Goal: Task Accomplishment & Management: Complete application form

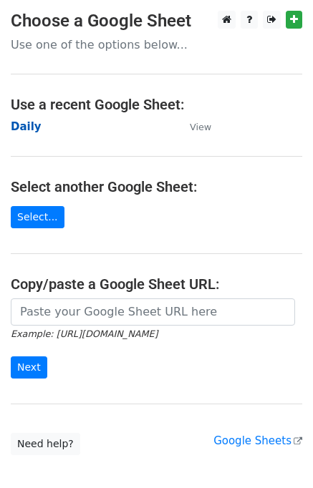
click at [20, 126] on strong "Daily" at bounding box center [26, 126] width 31 height 13
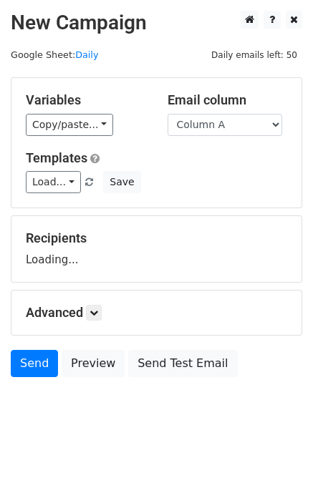
scroll to position [9, 0]
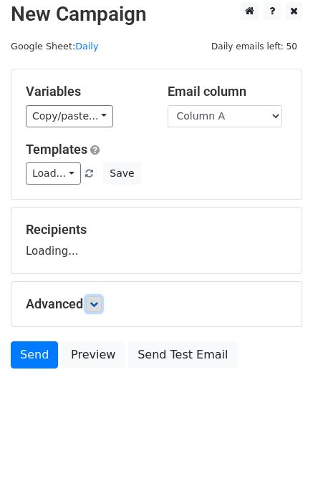
click at [92, 304] on icon at bounding box center [93, 304] width 9 height 9
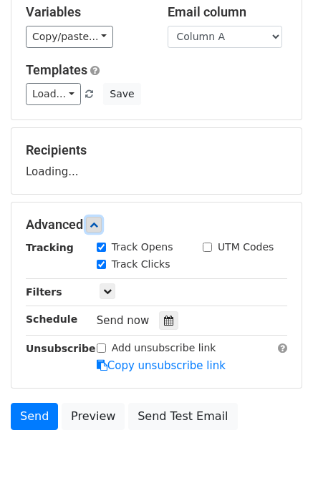
scroll to position [148, 0]
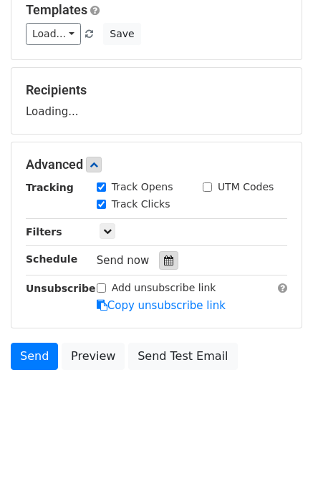
click at [164, 261] on icon at bounding box center [168, 260] width 9 height 10
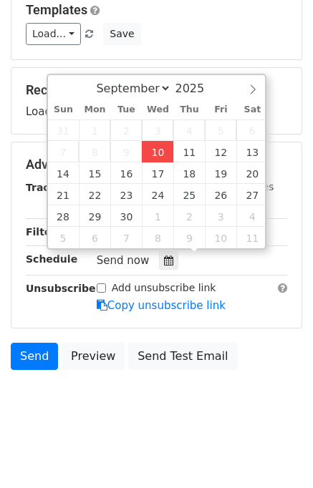
type input "[DATE] 12:00"
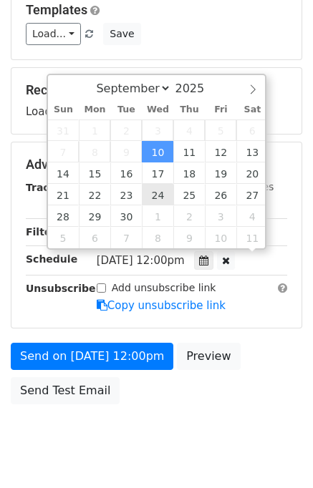
scroll to position [0, 0]
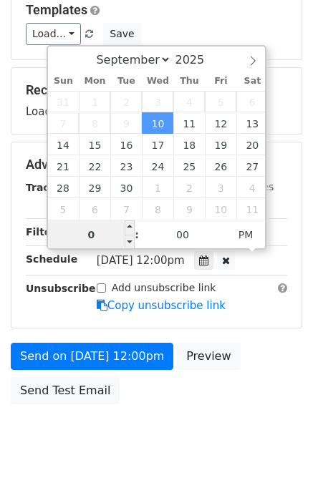
type input "01"
type input "[DATE] 13:00"
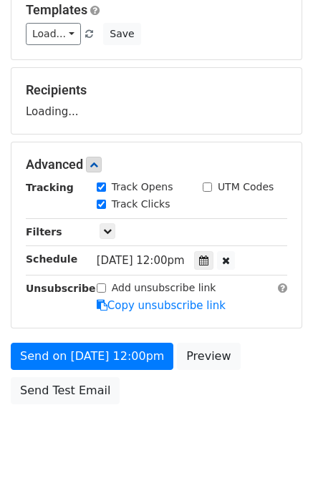
click at [257, 349] on div "Send on [DATE] 12:00pm Preview Send Test Email" at bounding box center [156, 377] width 313 height 69
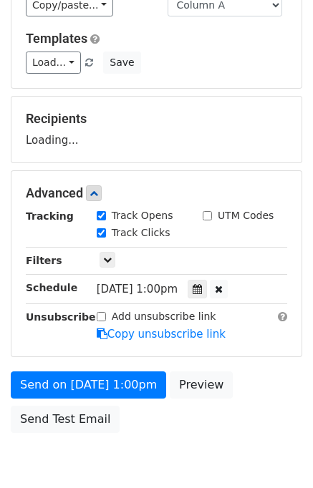
scroll to position [182, 0]
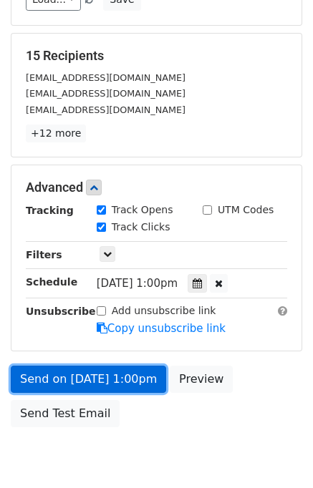
click at [125, 371] on link "Send on Sep 10 at 1:00pm" at bounding box center [88, 379] width 155 height 27
click at [97, 376] on link "Send on Sep 10 at 1:00pm" at bounding box center [88, 379] width 155 height 27
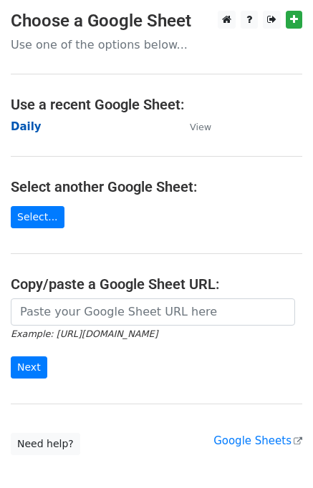
click at [25, 129] on strong "Daily" at bounding box center [26, 126] width 31 height 13
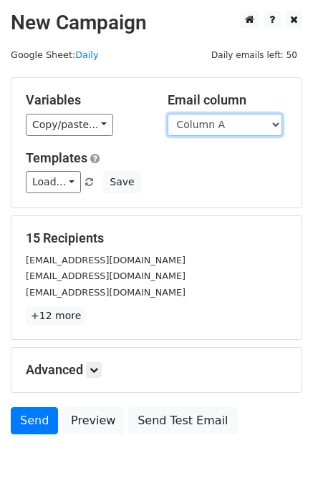
click at [235, 128] on select "Column A Column B Column C Column D" at bounding box center [224, 125] width 114 height 22
select select "Column B"
click at [167, 114] on select "Column A Column B Column C Column D" at bounding box center [224, 125] width 114 height 22
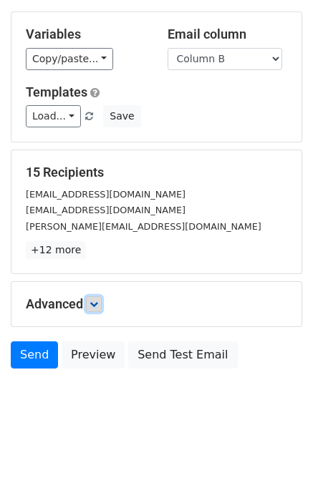
click at [102, 303] on link at bounding box center [94, 304] width 16 height 16
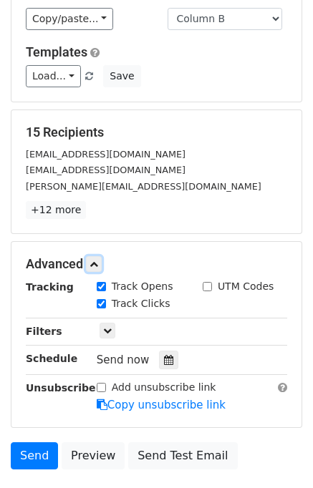
scroll to position [156, 0]
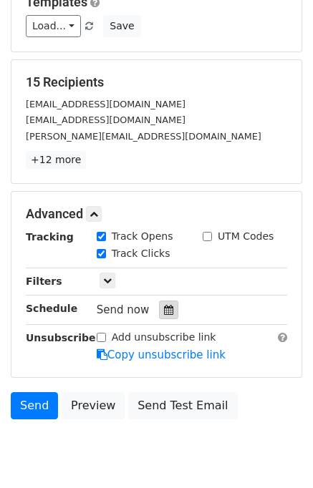
click at [164, 307] on icon at bounding box center [168, 310] width 9 height 10
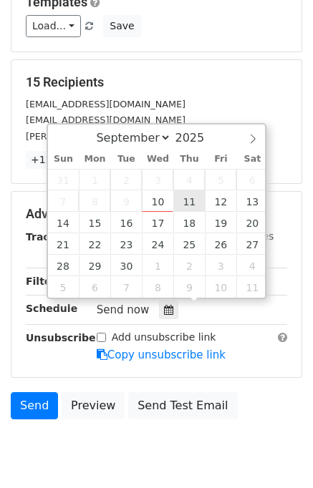
type input "2025-09-11 12:00"
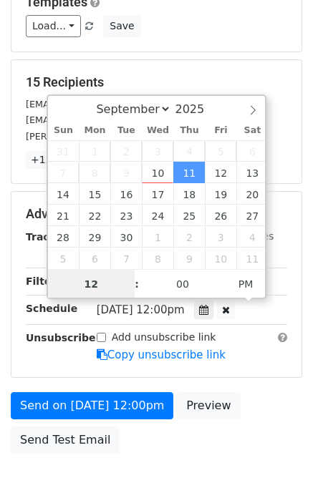
scroll to position [0, 0]
type input "02"
type input "2025-09-11 14:00"
click at [252, 392] on div "Send on Sep 11 at 12:00pm Preview Send Test Email" at bounding box center [156, 426] width 313 height 69
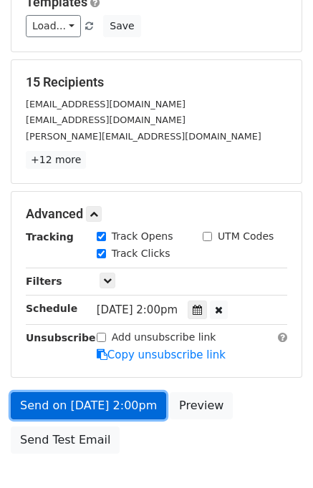
click at [108, 399] on link "Send on Sep 11 at 2:00pm" at bounding box center [88, 405] width 155 height 27
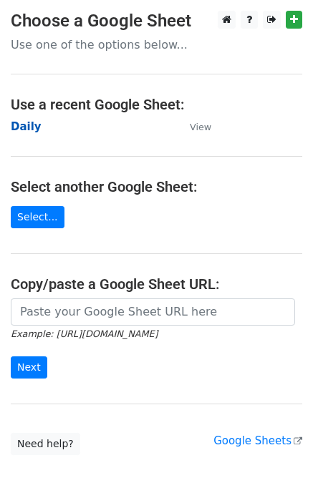
click at [33, 129] on strong "Daily" at bounding box center [26, 126] width 31 height 13
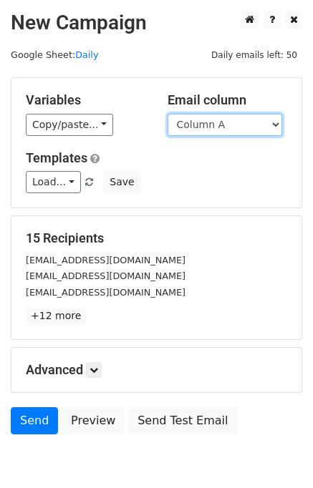
click at [232, 127] on select "Column A Column B Column C Column D" at bounding box center [224, 125] width 114 height 22
select select "Column C"
click at [167, 114] on select "Column A Column B Column C Column D" at bounding box center [224, 125] width 114 height 22
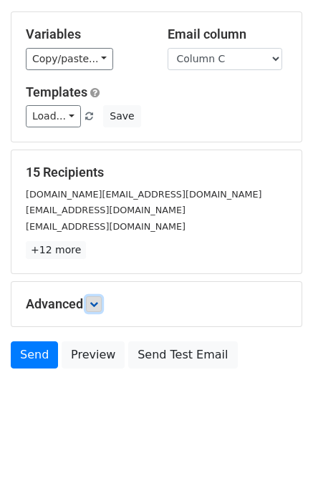
click at [98, 300] on icon at bounding box center [93, 304] width 9 height 9
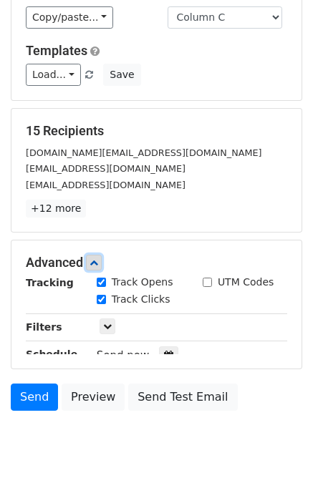
scroll to position [167, 0]
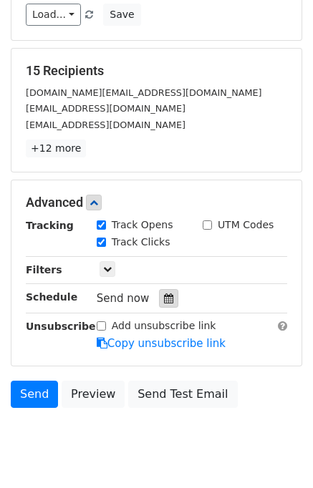
click at [164, 296] on icon at bounding box center [168, 298] width 9 height 10
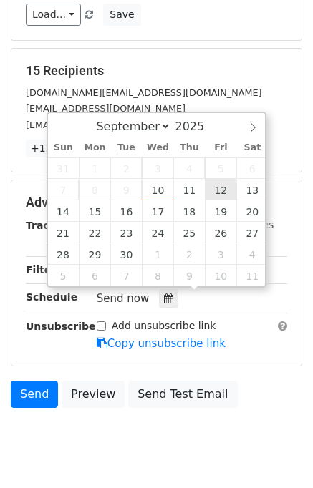
type input "2025-09-12 12:00"
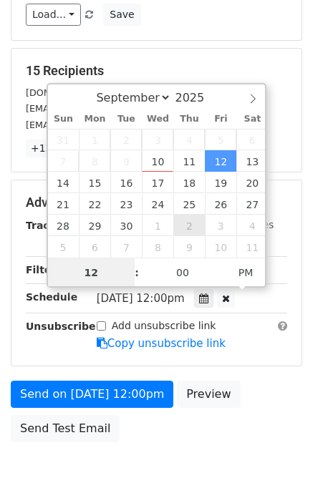
scroll to position [0, 0]
type input "03"
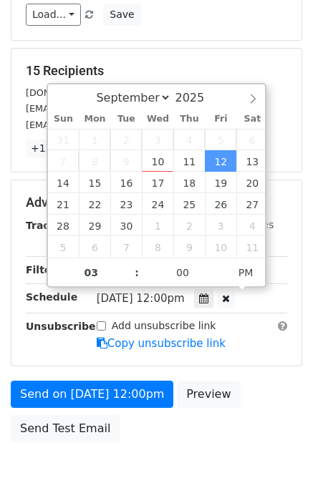
type input "2025-09-12 15:00"
click at [260, 396] on div "Send on Sep 12 at 12:00pm Preview Send Test Email" at bounding box center [156, 415] width 313 height 69
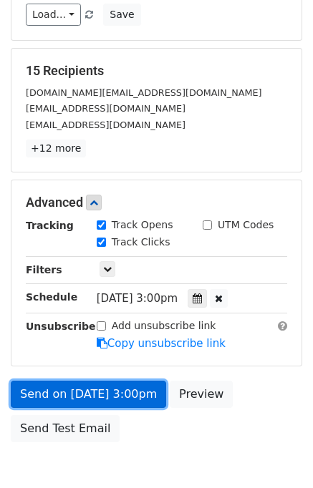
click at [79, 386] on link "Send on Sep 12 at 3:00pm" at bounding box center [88, 394] width 155 height 27
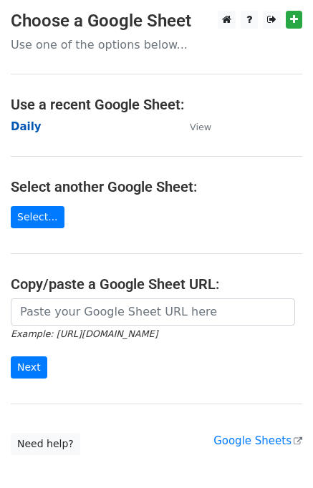
click at [26, 124] on strong "Daily" at bounding box center [26, 126] width 31 height 13
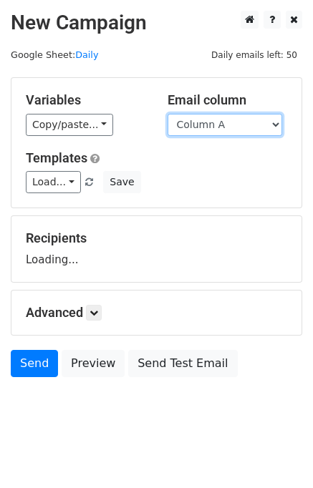
click at [223, 127] on select "Column A Column B Column C Column D" at bounding box center [224, 125] width 114 height 22
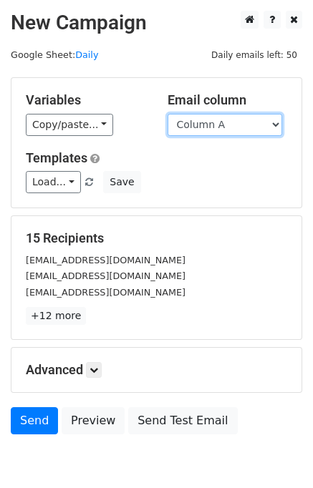
select select "Column D"
click at [167, 114] on select "Column A Column B Column C Column D" at bounding box center [224, 125] width 114 height 22
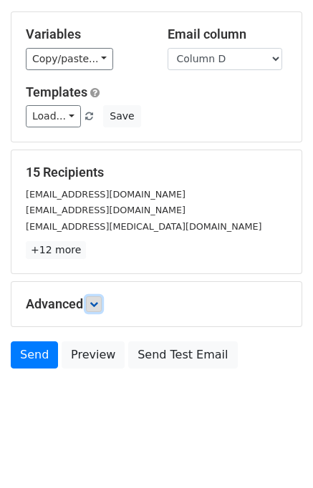
click at [99, 296] on link at bounding box center [94, 304] width 16 height 16
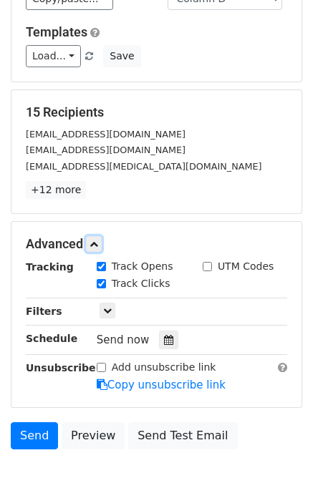
scroll to position [193, 0]
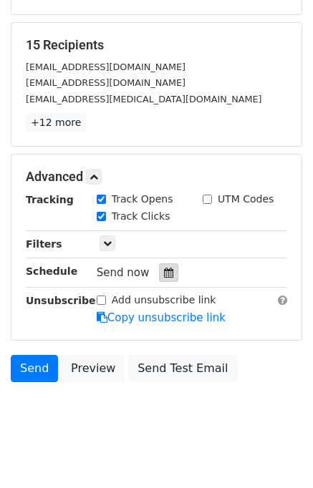
click at [165, 269] on div at bounding box center [168, 272] width 19 height 19
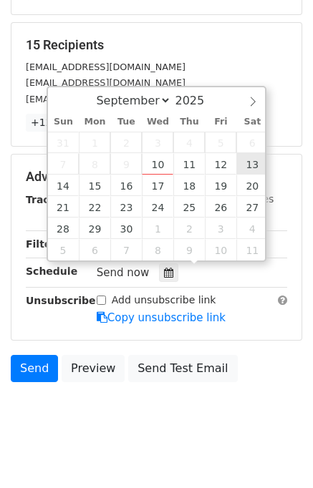
type input "2025-09-13 12:00"
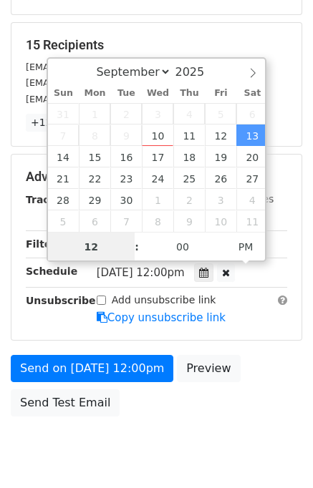
scroll to position [182, 0]
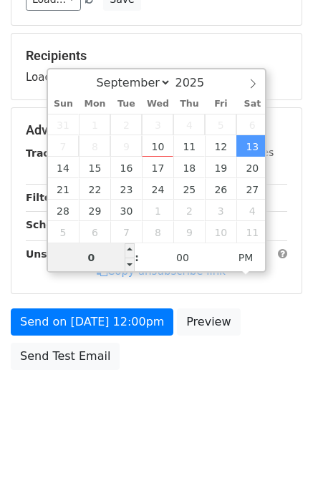
type input "04"
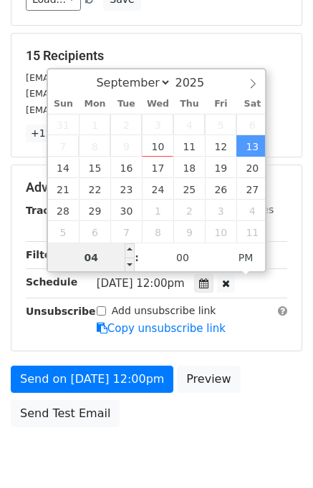
scroll to position [193, 0]
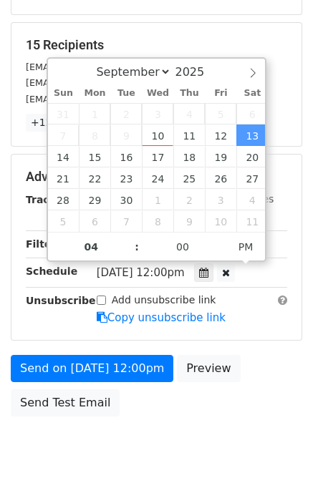
type input "2025-09-13 16:00"
click at [293, 399] on div "Send on Sep 13 at 12:00pm Preview Send Test Email" at bounding box center [156, 389] width 313 height 69
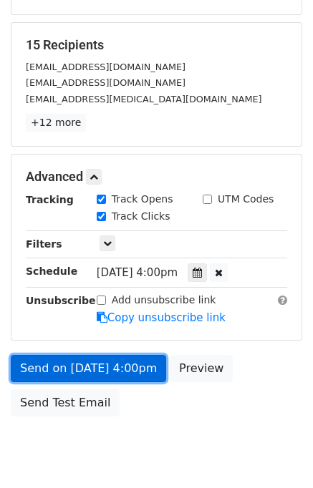
click at [117, 366] on link "Send on Sep 13 at 4:00pm" at bounding box center [88, 368] width 155 height 27
